Goal: Information Seeking & Learning: Learn about a topic

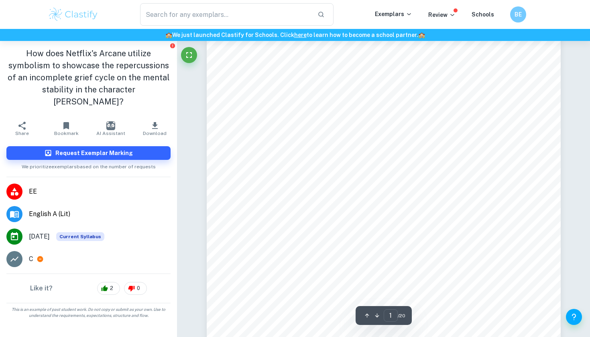
scroll to position [39, 0]
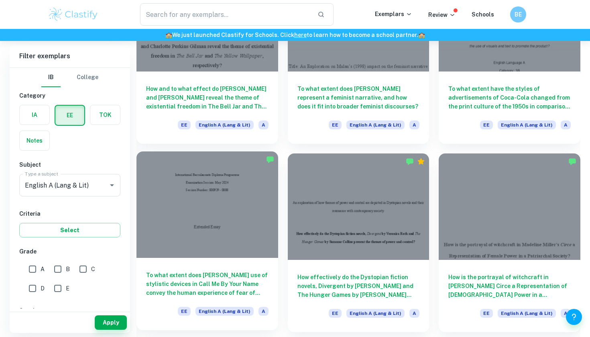
scroll to position [555, 0]
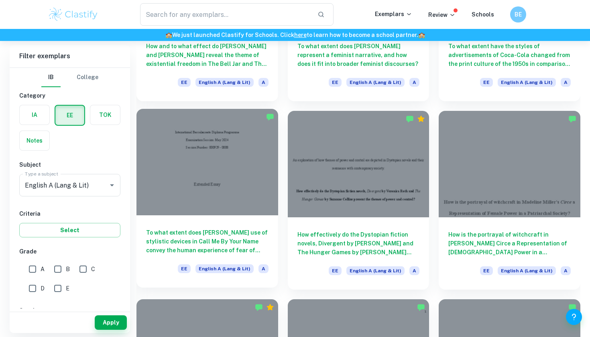
click at [232, 243] on h6 "To what extent does [PERSON_NAME] use of stylistic devices in Call Me By Your N…" at bounding box center [207, 241] width 122 height 27
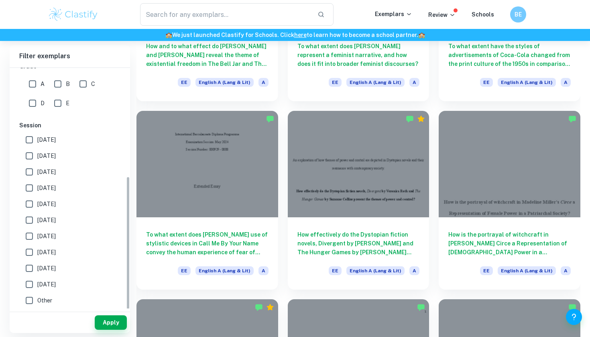
scroll to position [574, 0]
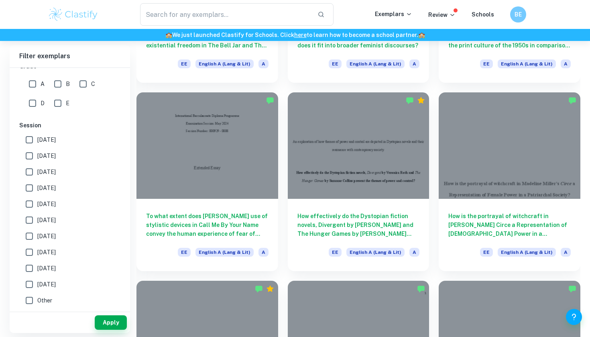
click at [56, 158] on span "[DATE]" at bounding box center [46, 155] width 18 height 9
click at [37, 158] on input "[DATE]" at bounding box center [29, 156] width 16 height 16
checkbox input "true"
click at [80, 142] on label "[DATE]" at bounding box center [67, 140] width 93 height 16
click at [37, 142] on input "[DATE]" at bounding box center [29, 140] width 16 height 16
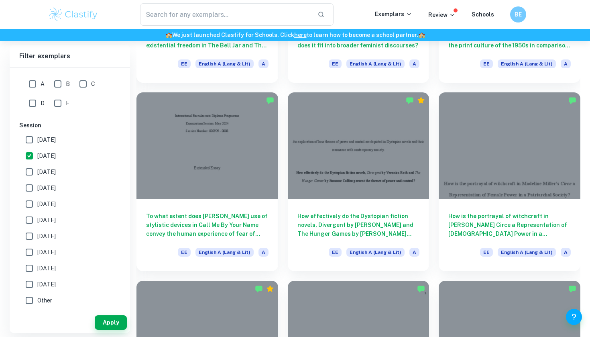
checkbox input "true"
click at [110, 323] on button "Apply" at bounding box center [111, 322] width 32 height 14
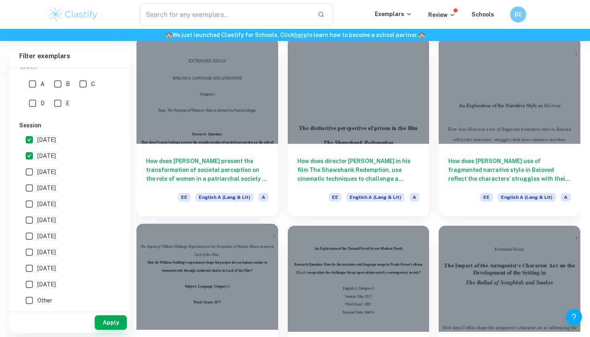
scroll to position [252, 0]
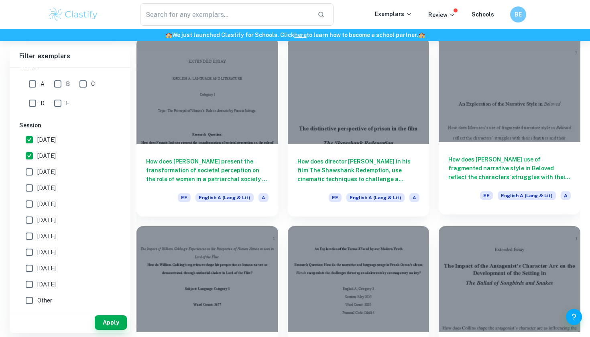
click at [552, 182] on div "How does [PERSON_NAME] use of fragmented narrative style in Beloved reflect the…" at bounding box center [510, 178] width 142 height 72
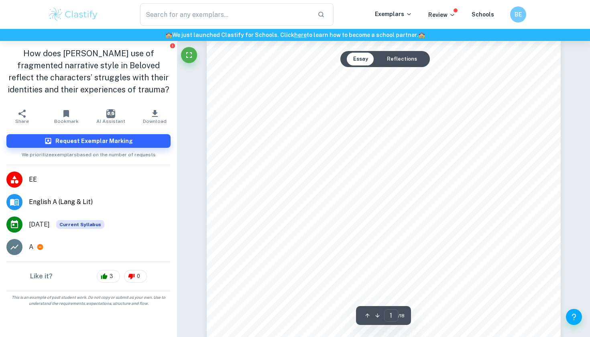
scroll to position [169, 0]
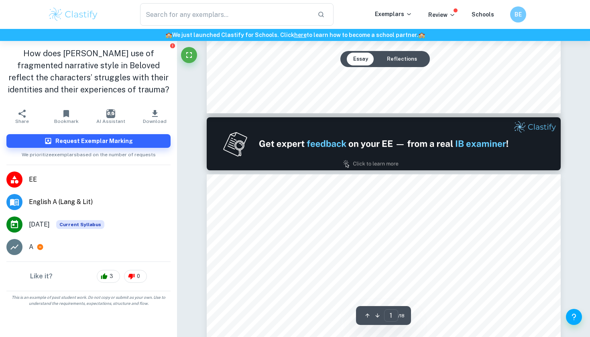
type input "2"
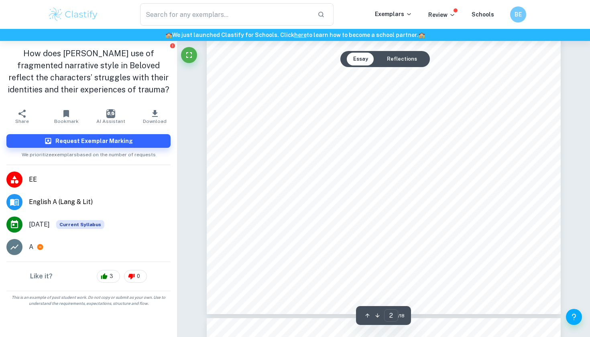
scroll to position [814, 0]
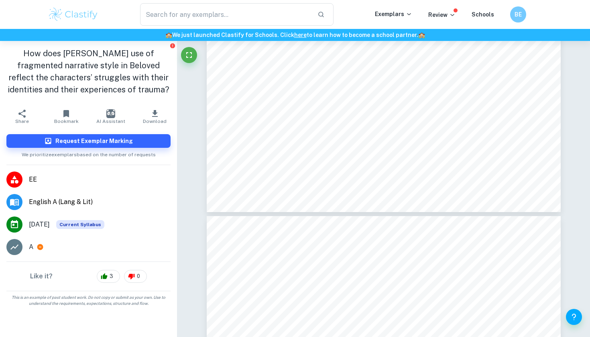
scroll to position [252, 0]
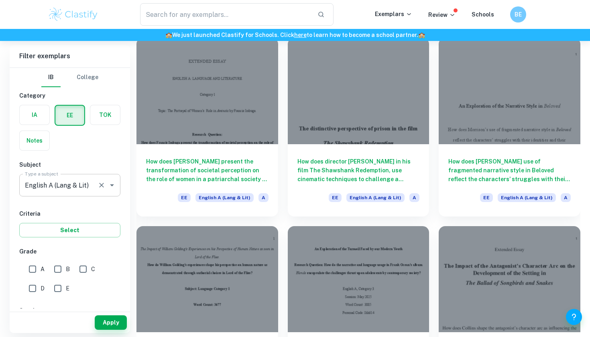
click at [89, 190] on input "English A (Lang & Lit)" at bounding box center [58, 185] width 71 height 15
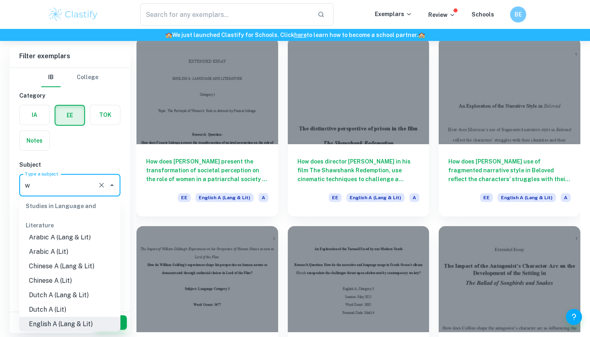
scroll to position [0, 0]
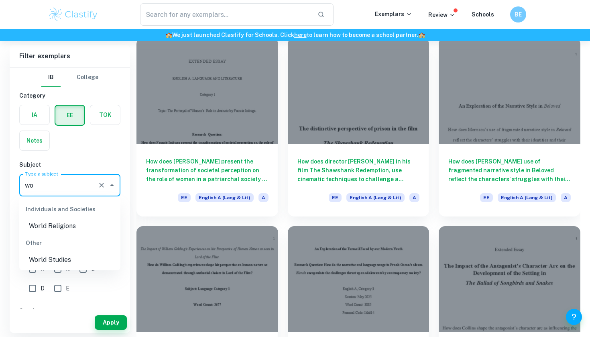
click at [54, 260] on li "World Studies" at bounding box center [69, 260] width 101 height 14
type input "World Studies"
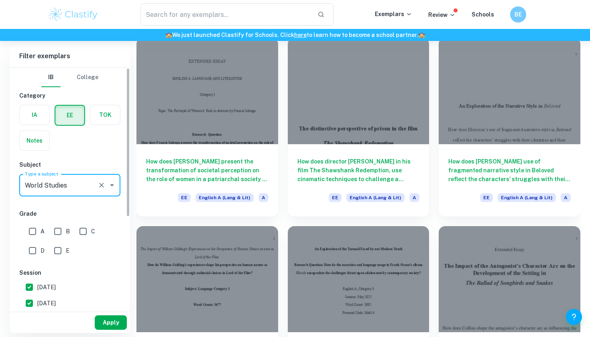
click at [118, 325] on button "Apply" at bounding box center [111, 322] width 32 height 14
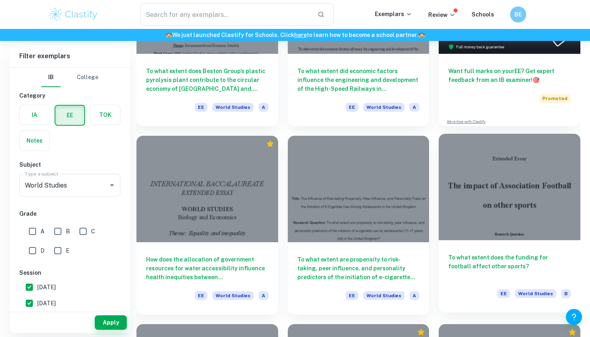
scroll to position [155, 0]
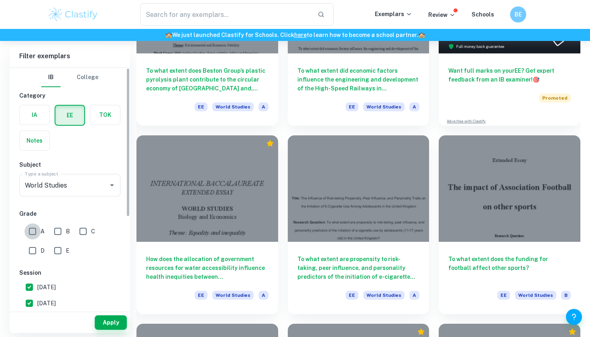
click at [33, 227] on input "A" at bounding box center [32, 231] width 16 height 16
checkbox input "true"
click at [117, 325] on button "Apply" at bounding box center [111, 322] width 32 height 14
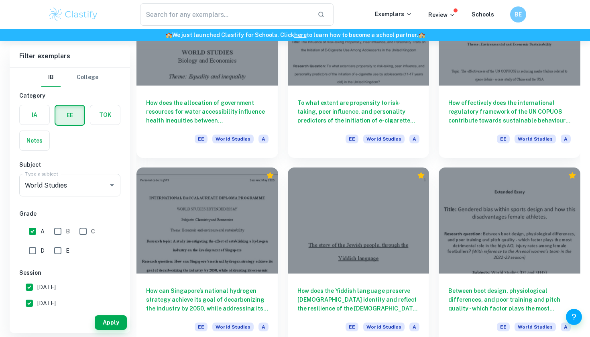
scroll to position [311, 0]
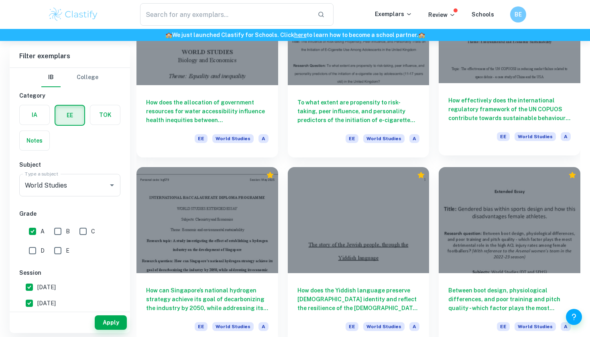
click at [492, 109] on h6 "How effectively does the international regulatory framework of the UN COPUOS co…" at bounding box center [510, 109] width 122 height 27
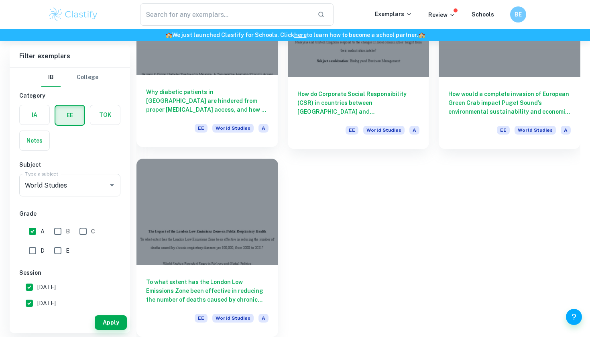
scroll to position [696, 0]
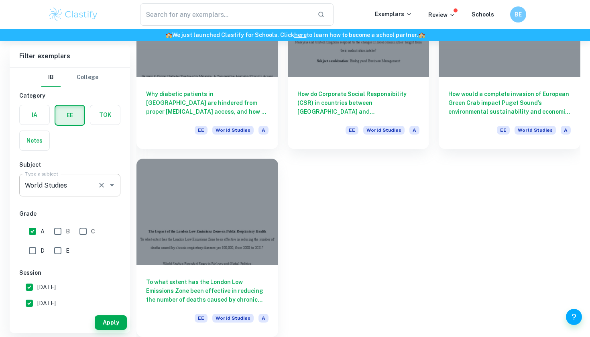
click at [91, 185] on input "World Studies" at bounding box center [58, 185] width 71 height 15
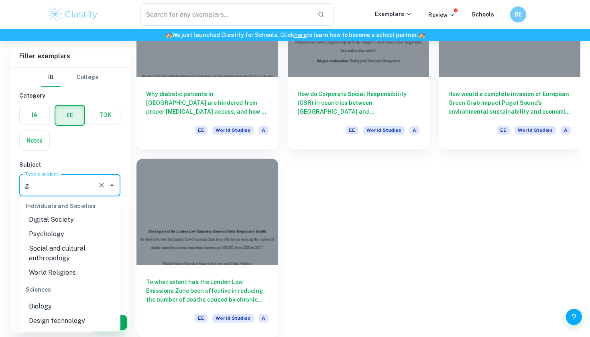
scroll to position [0, 0]
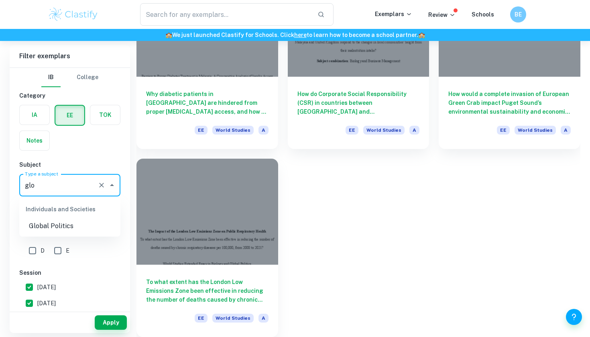
click at [82, 222] on li "Global Politics" at bounding box center [69, 226] width 101 height 14
type input "Global Politics"
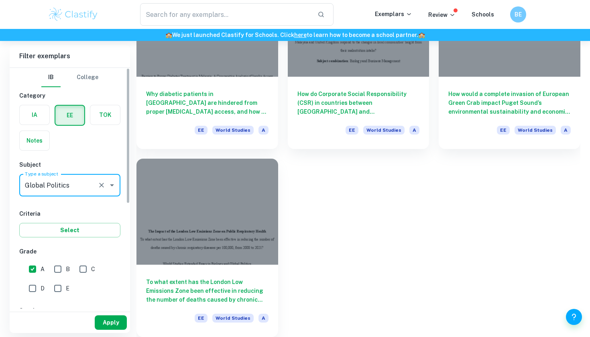
click at [102, 323] on button "Apply" at bounding box center [111, 322] width 32 height 14
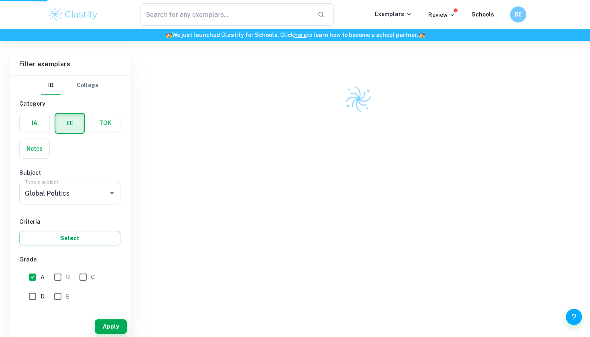
scroll to position [41, 0]
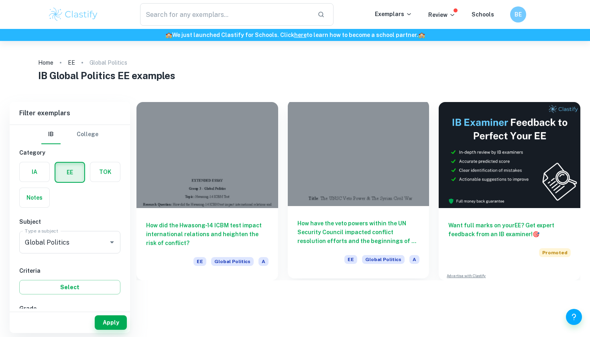
click at [320, 222] on h6 "How have the veto powers within the UN Security Council impacted conflict resol…" at bounding box center [359, 232] width 122 height 27
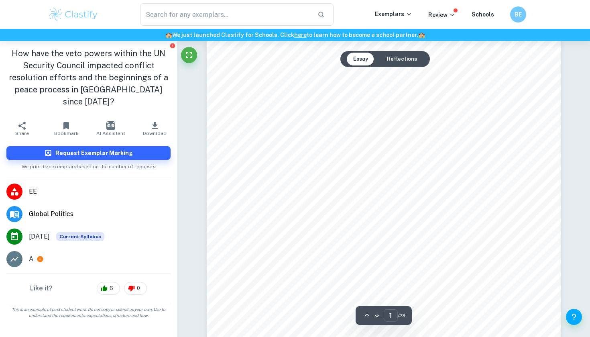
scroll to position [54, 0]
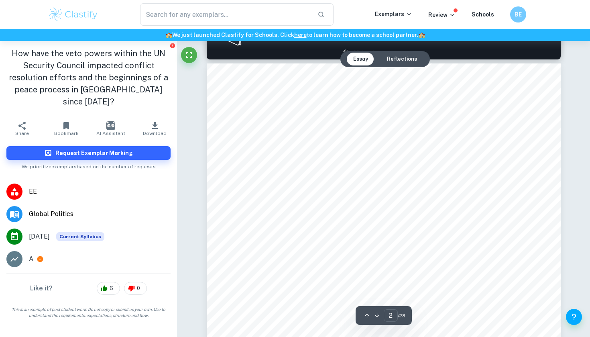
drag, startPoint x: 280, startPoint y: 185, endPoint x: 251, endPoint y: 310, distance: 127.9
click at [318, 210] on span "The Syrian Civil War" at bounding box center [338, 214] width 92 height 11
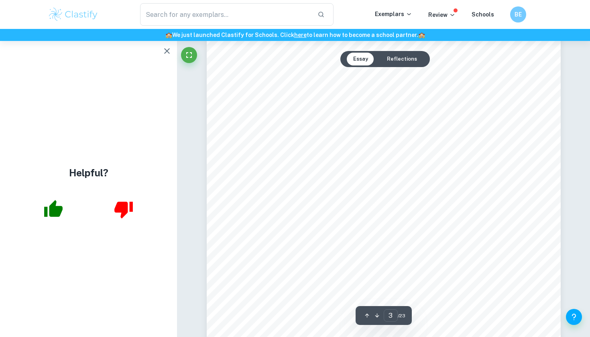
scroll to position [1281, 0]
type input "4"
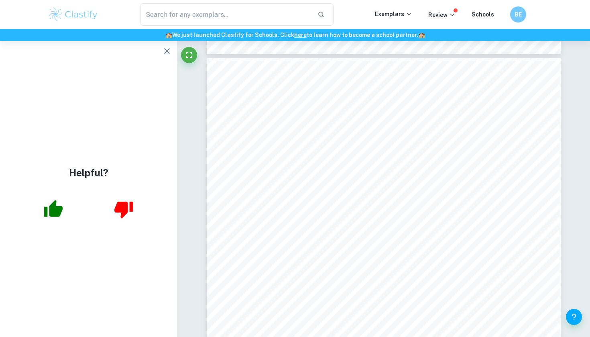
scroll to position [1563, 0]
